Goal: Task Accomplishment & Management: Manage account settings

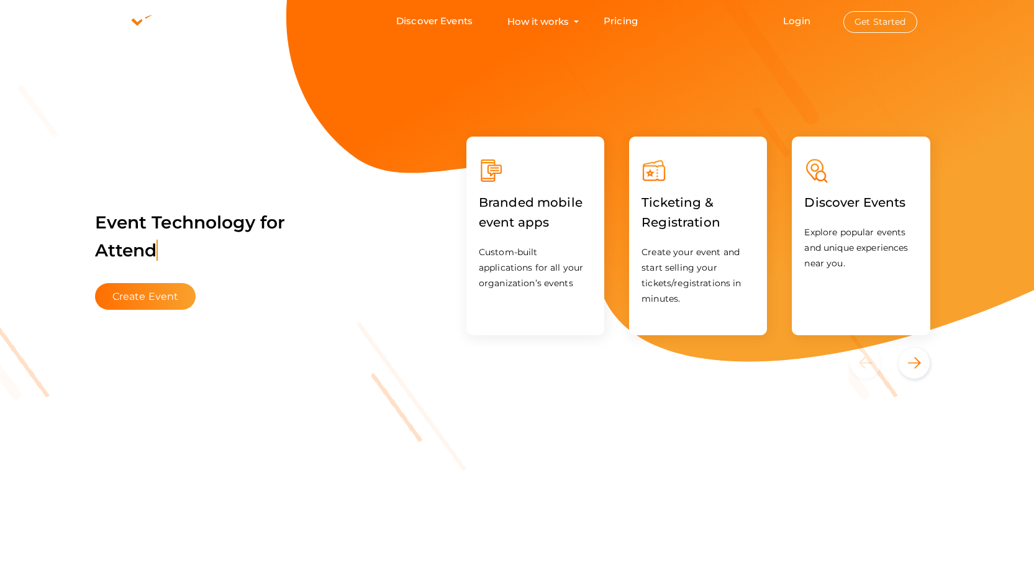
click at [883, 19] on button "Get Started" at bounding box center [880, 22] width 74 height 22
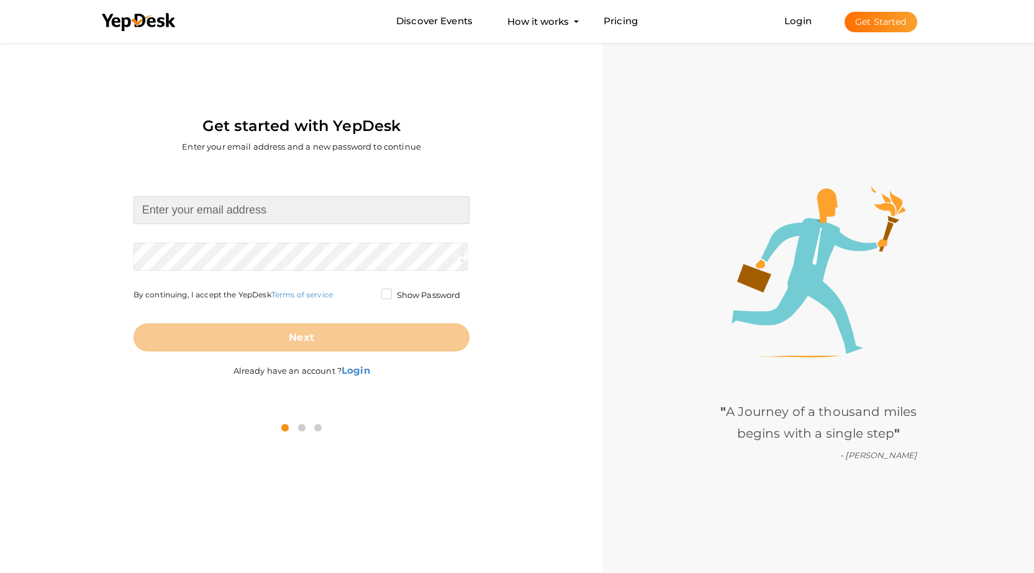
click at [327, 210] on input at bounding box center [302, 210] width 337 height 28
type input "[EMAIL_ADDRESS][DOMAIN_NAME]"
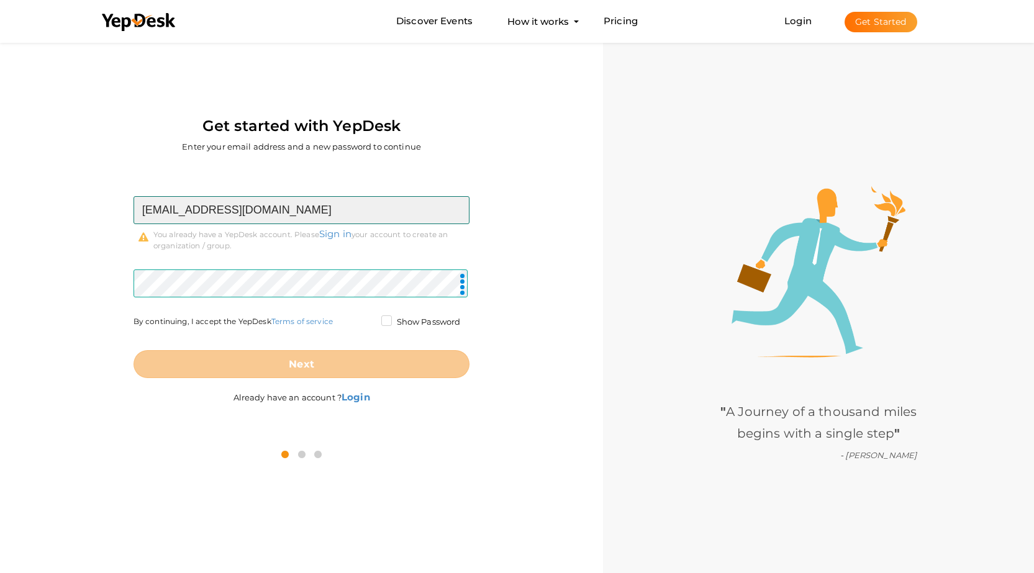
click at [338, 211] on input "natioanlbuscharters@proton.me" at bounding box center [302, 210] width 337 height 28
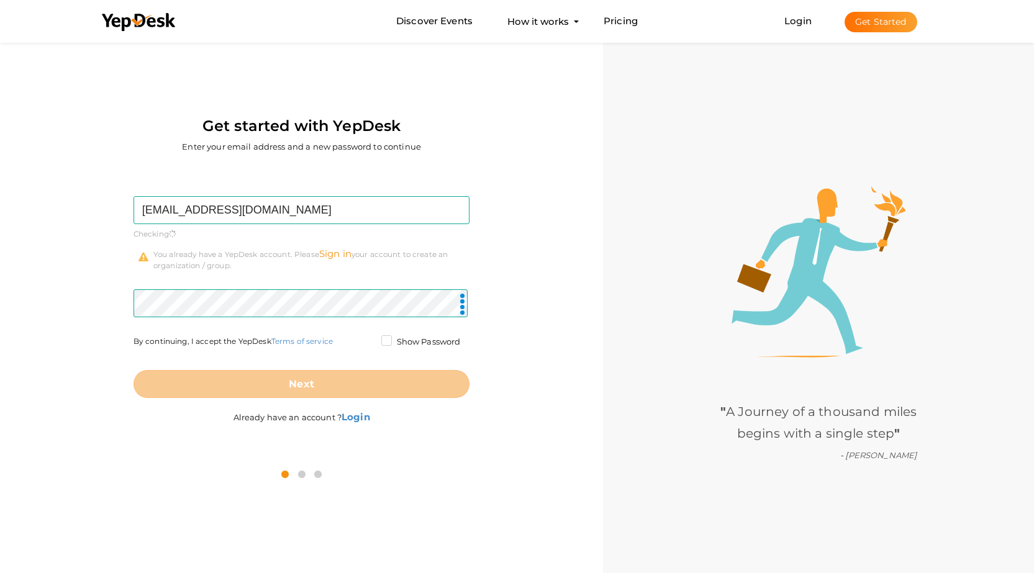
click at [341, 236] on div "natioanlbuscharters@proton.me Required. Invalid email. Checking You already hav…" at bounding box center [302, 233] width 337 height 75
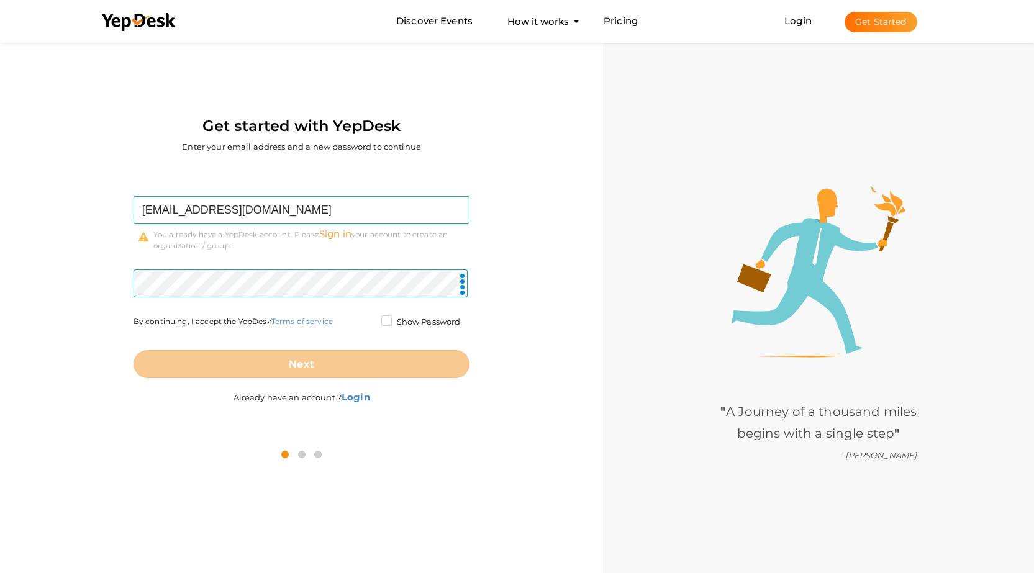
click at [343, 236] on link "Sign in" at bounding box center [335, 234] width 32 height 12
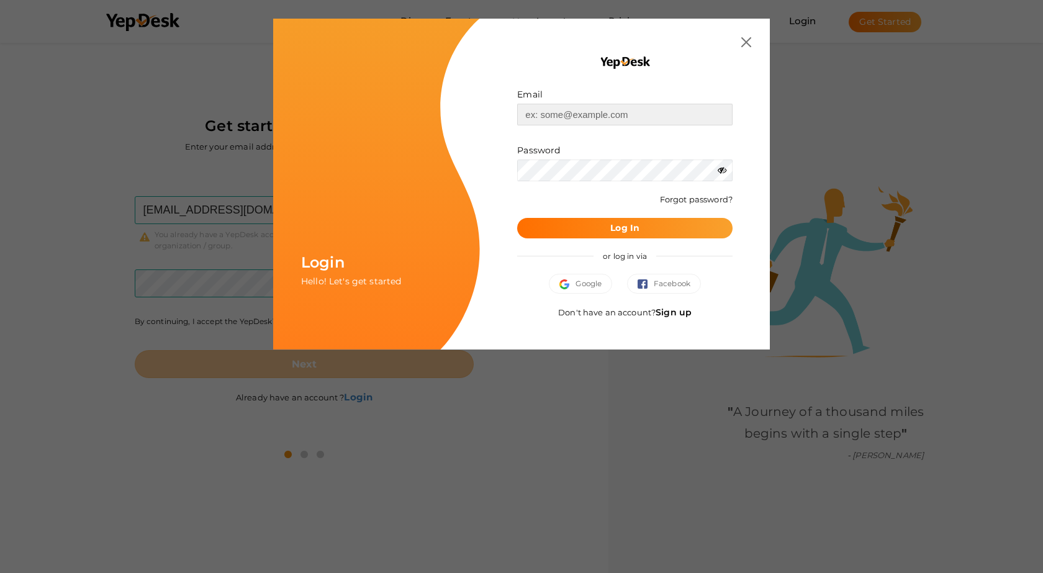
click at [574, 119] on input "text" at bounding box center [624, 115] width 215 height 22
type input "natioanlbuscharters@proton.me"
click at [720, 172] on icon at bounding box center [722, 170] width 9 height 9
click at [650, 227] on button "Log In" at bounding box center [624, 228] width 215 height 20
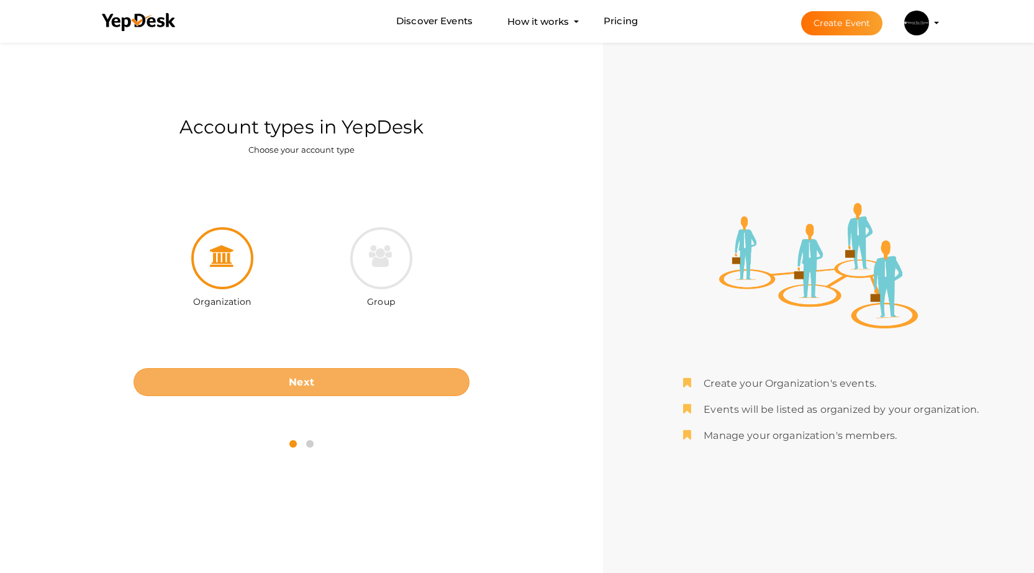
click at [312, 386] on b "Next" at bounding box center [301, 382] width 25 height 12
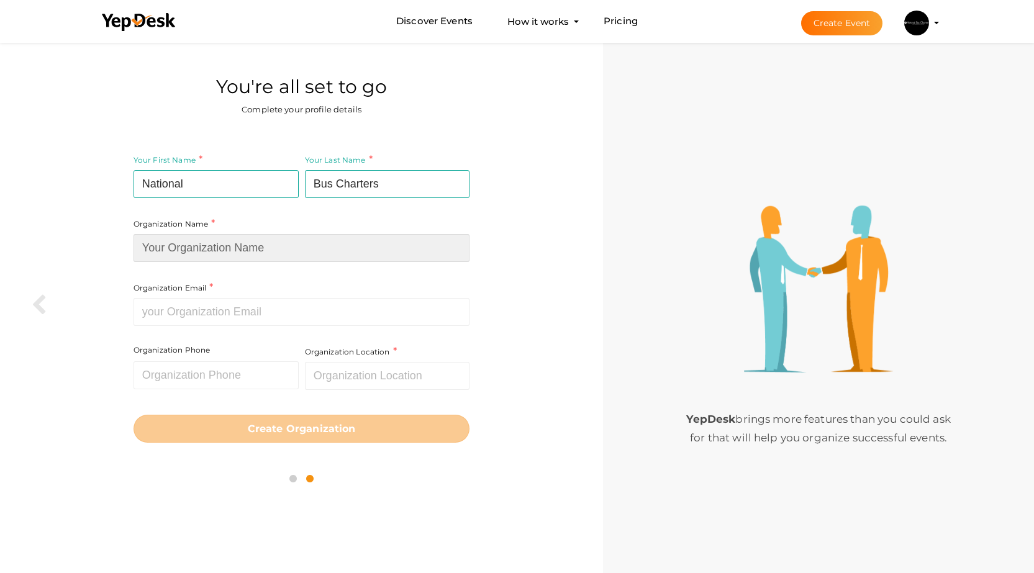
click at [232, 254] on input at bounding box center [302, 248] width 337 height 28
click at [263, 252] on input at bounding box center [302, 248] width 337 height 28
paste input "National Bus Charters"
type input "National Bus Charters"
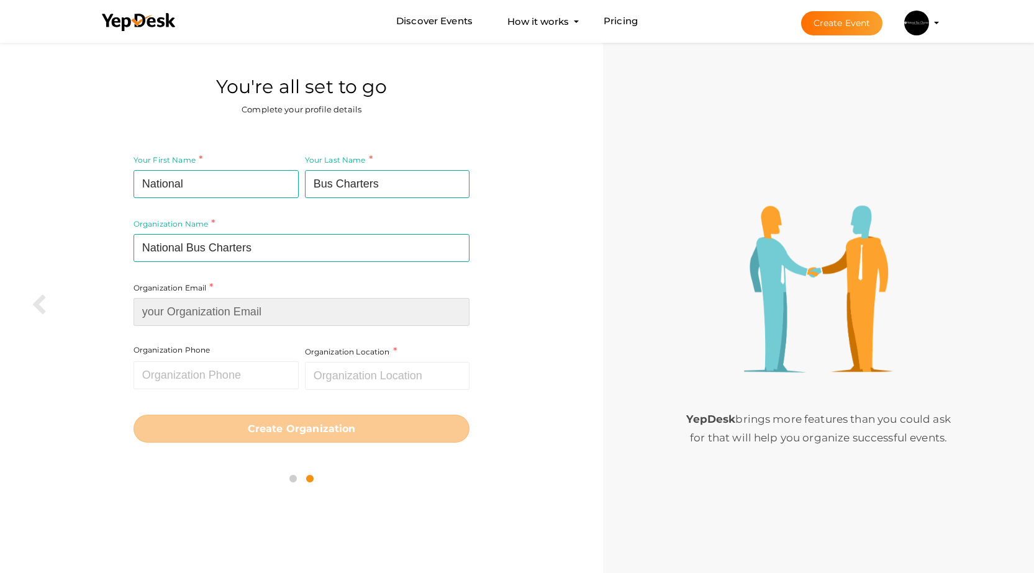
click at [234, 317] on input at bounding box center [302, 312] width 337 height 28
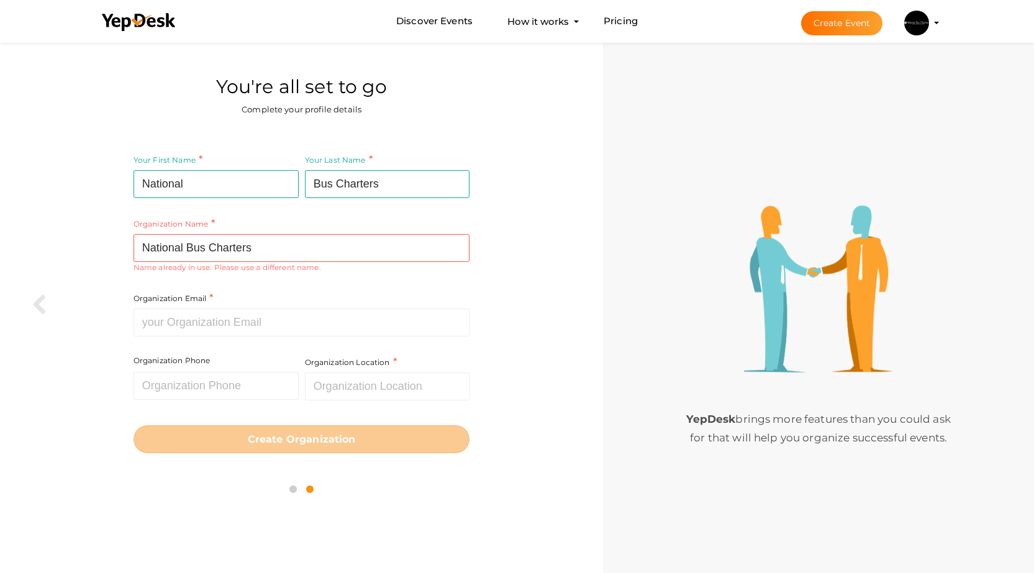
click at [919, 29] on img at bounding box center [916, 23] width 25 height 25
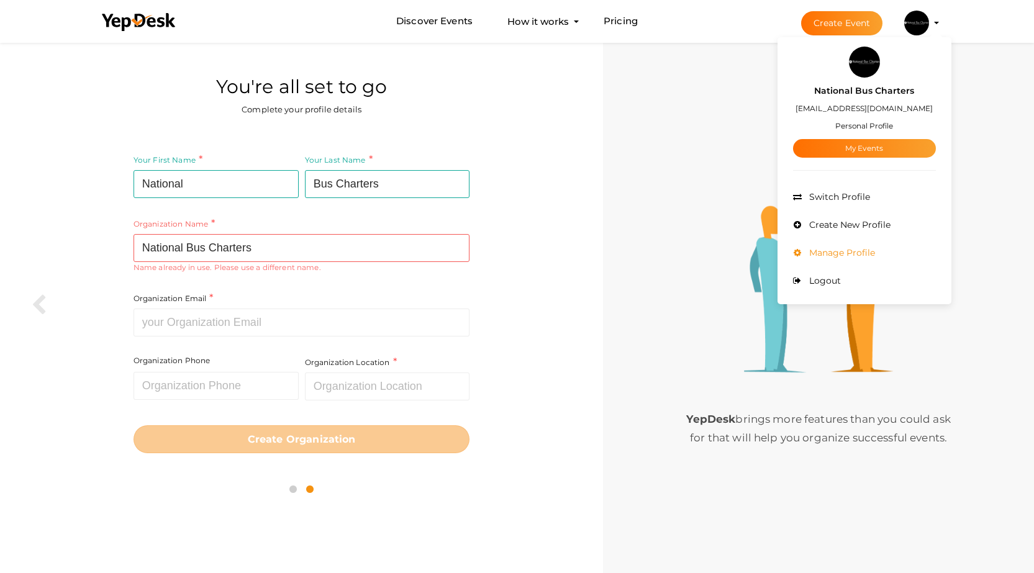
click at [834, 255] on span "Manage Profile" at bounding box center [840, 252] width 69 height 11
